Goal: Information Seeking & Learning: Learn about a topic

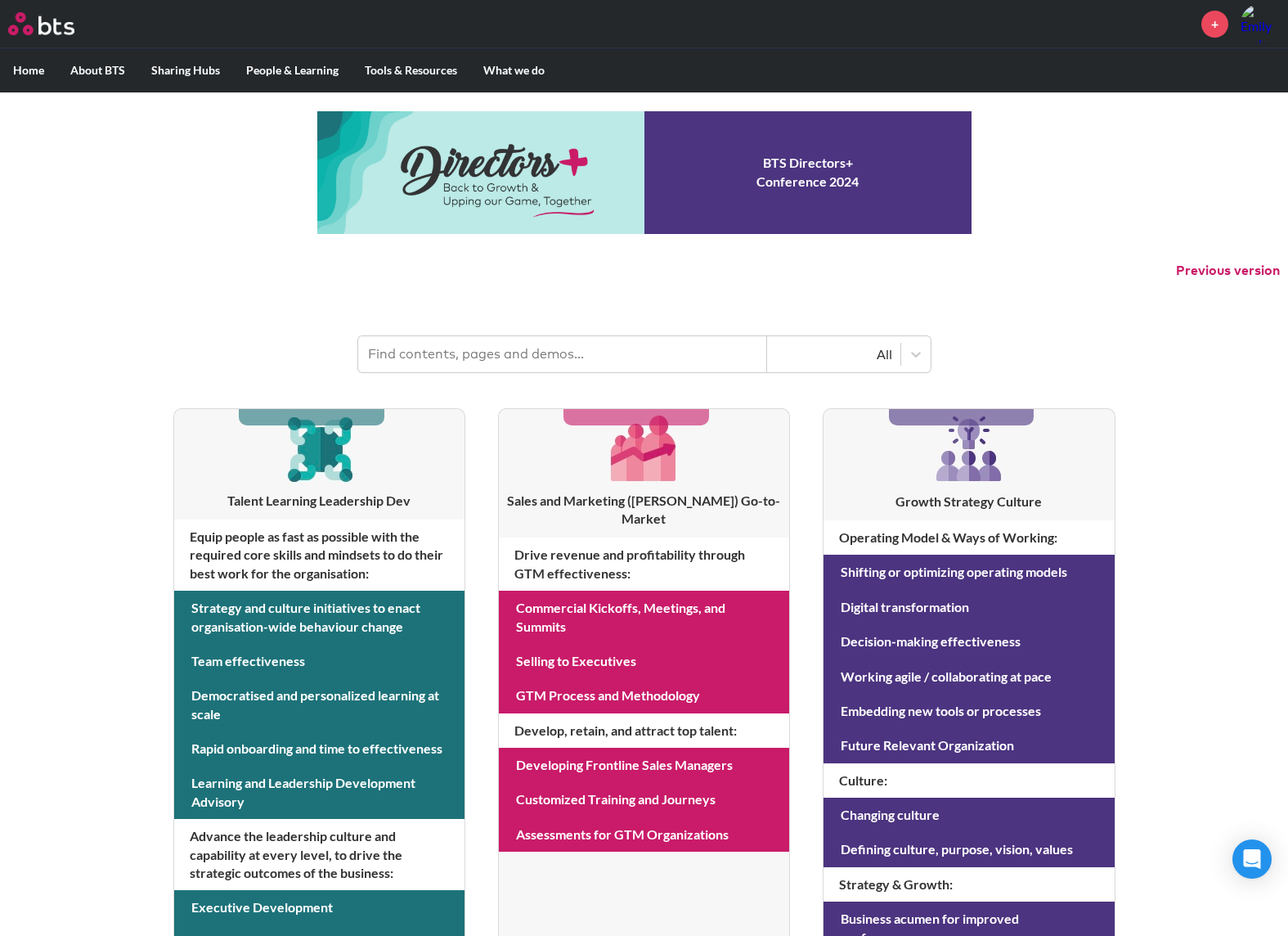
drag, startPoint x: 139, startPoint y: 197, endPoint x: 170, endPoint y: 178, distance: 36.4
click at [139, 197] on div "MENU + Home About BTS Who we are How we work: Policies, Toolkits and Guidance I…" at bounding box center [644, 700] width 1288 height 1400
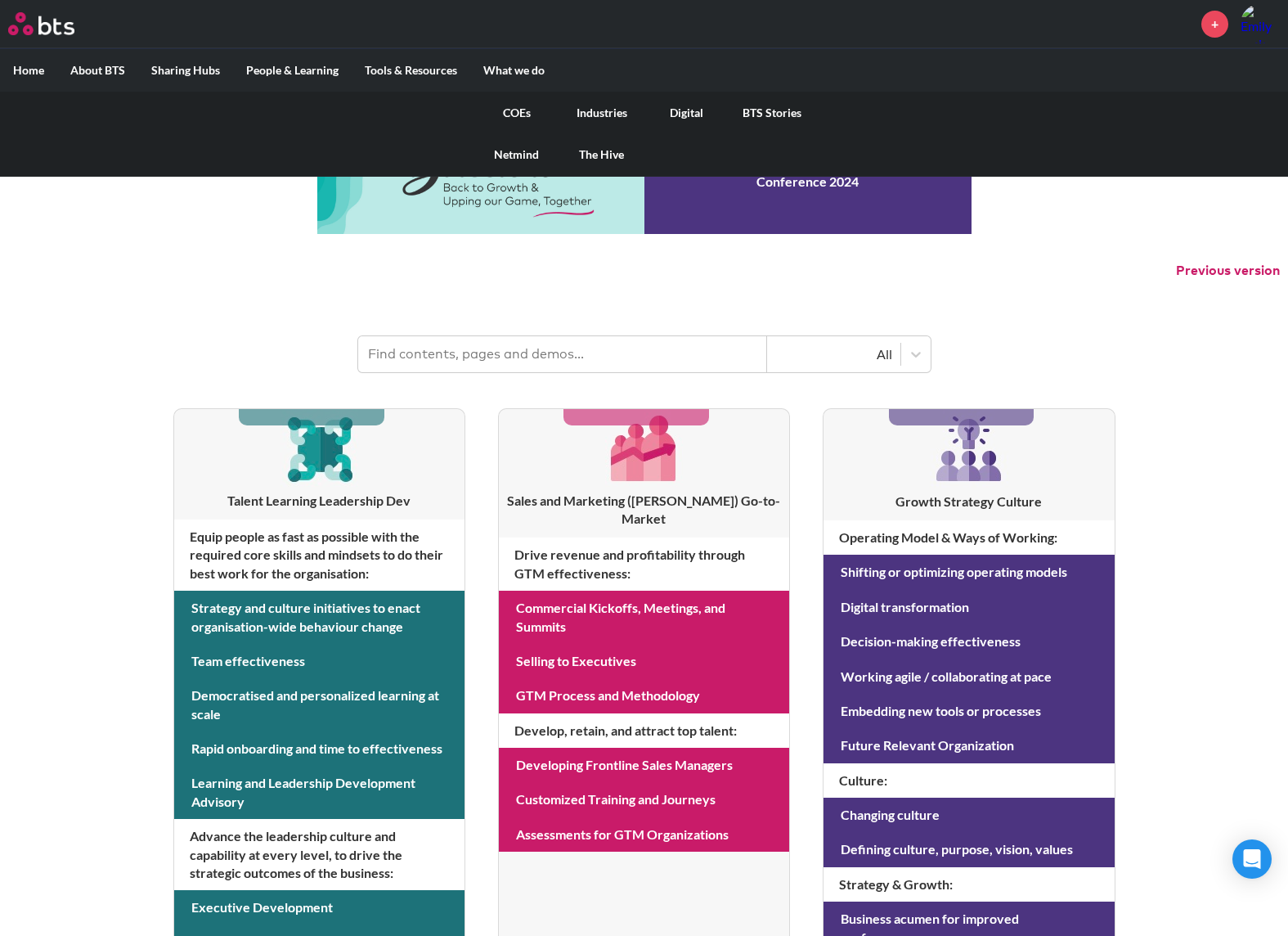
click at [523, 121] on link "COEs" at bounding box center [517, 112] width 85 height 42
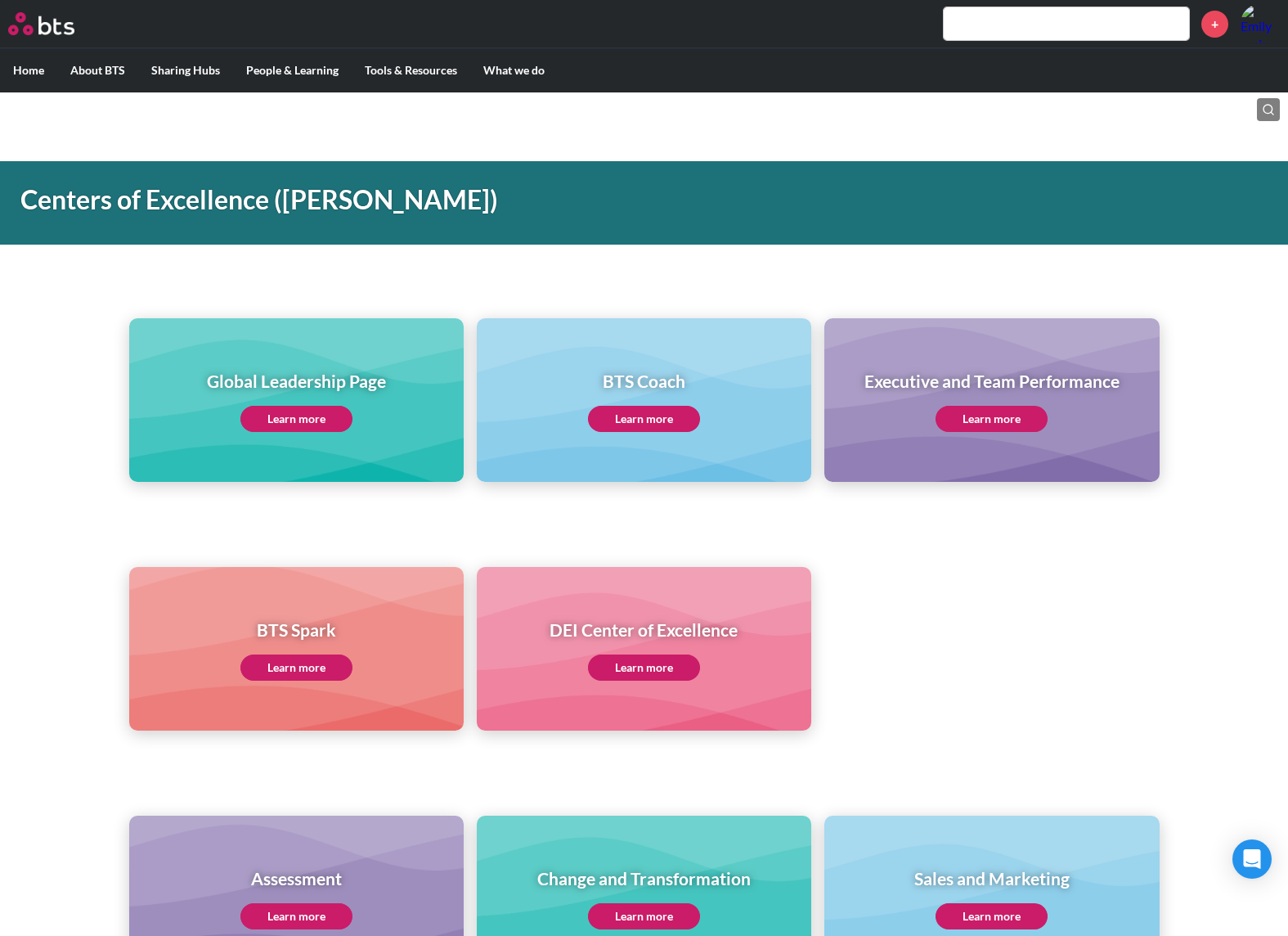
click at [302, 408] on link "Learn more" at bounding box center [296, 419] width 112 height 26
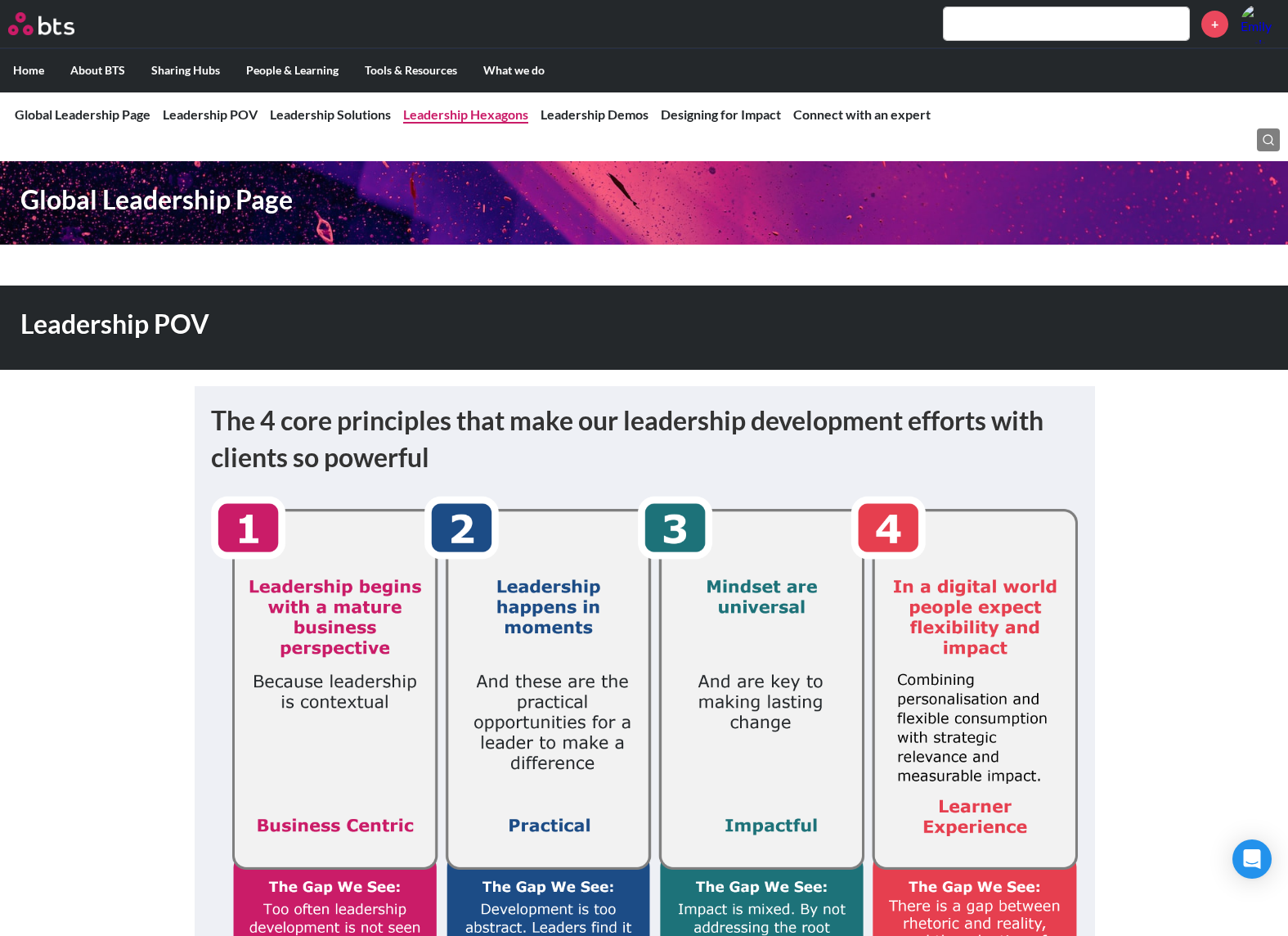
click at [450, 112] on link "Leadership Hexagons" at bounding box center [466, 114] width 126 height 16
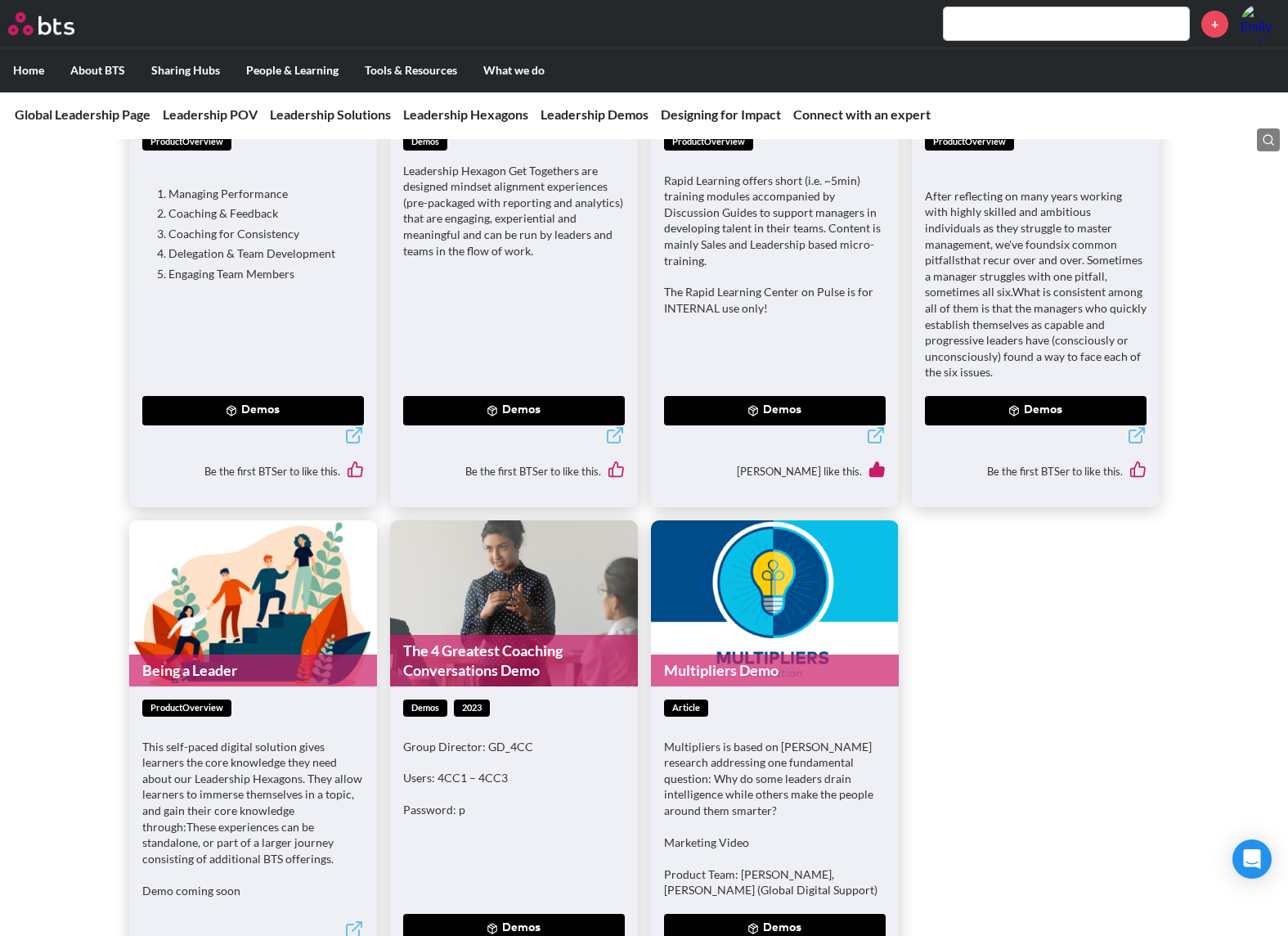
scroll to position [3997, 0]
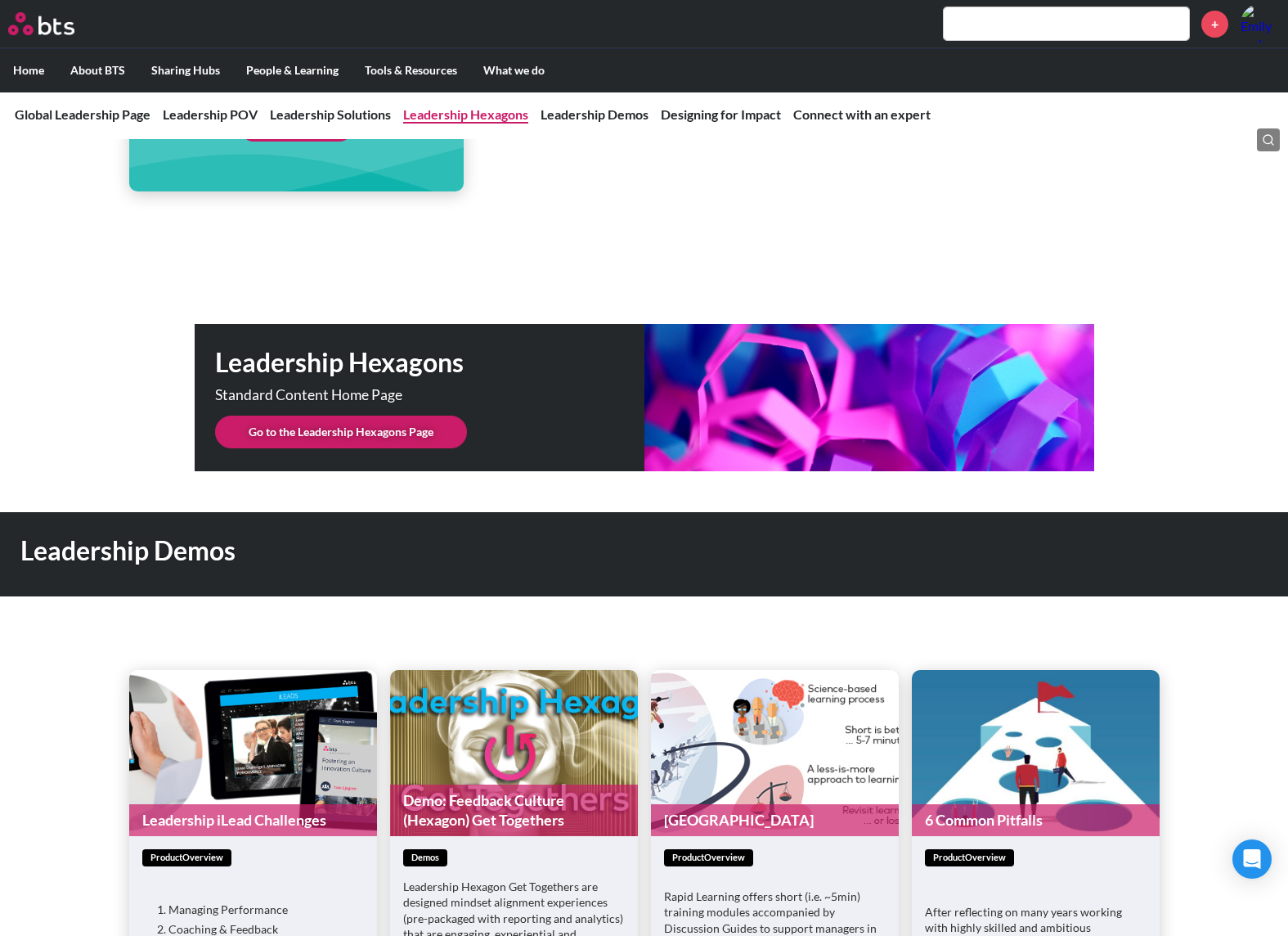
click at [479, 126] on nav "Global Leadership Page Leadership POV Leadership POV The 4 core principles that…" at bounding box center [644, 115] width 1288 height 47
click at [416, 424] on link "Go to the Leadership Hexagons Page" at bounding box center [340, 432] width 252 height 32
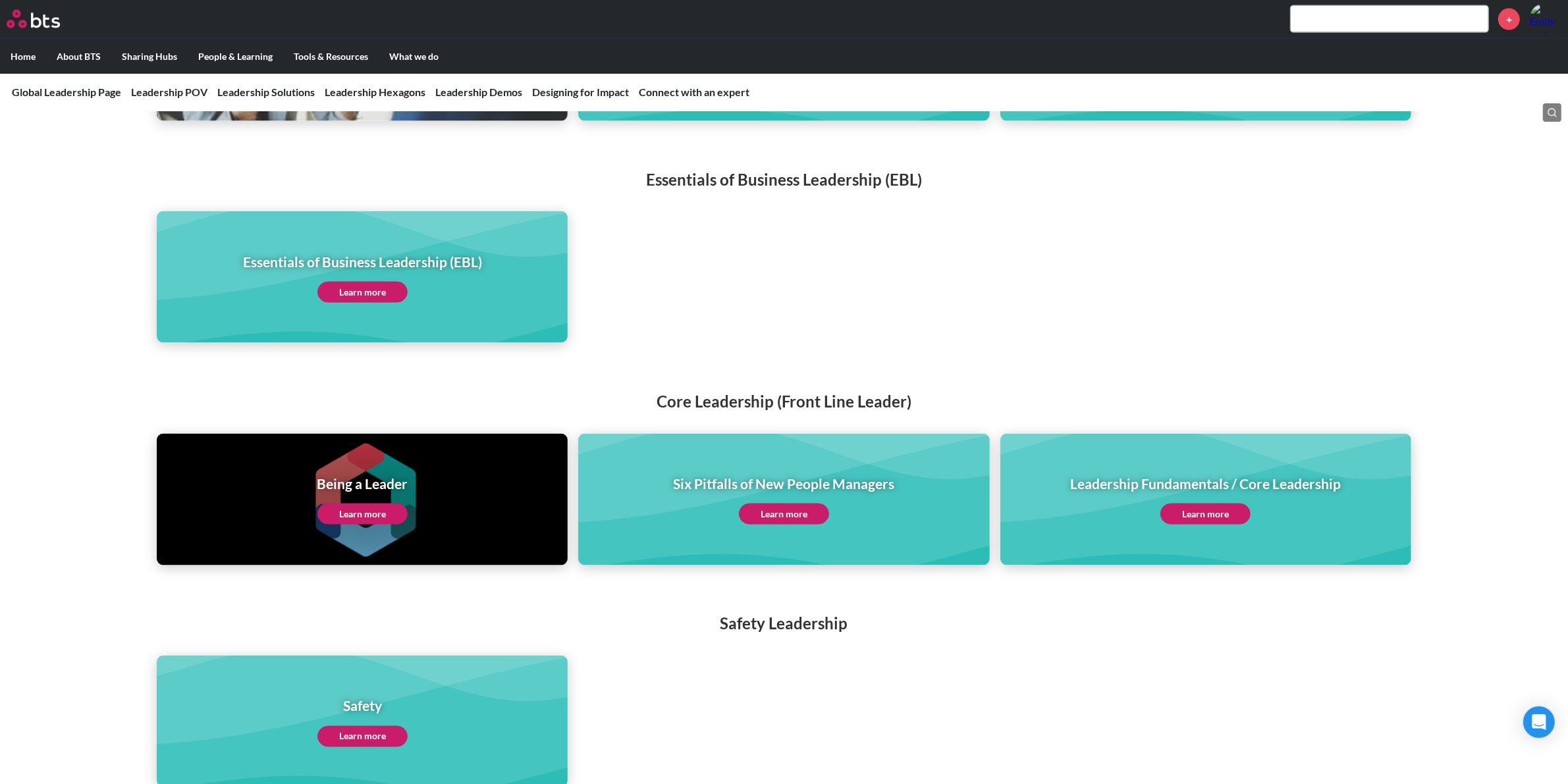
scroll to position [2962, 0]
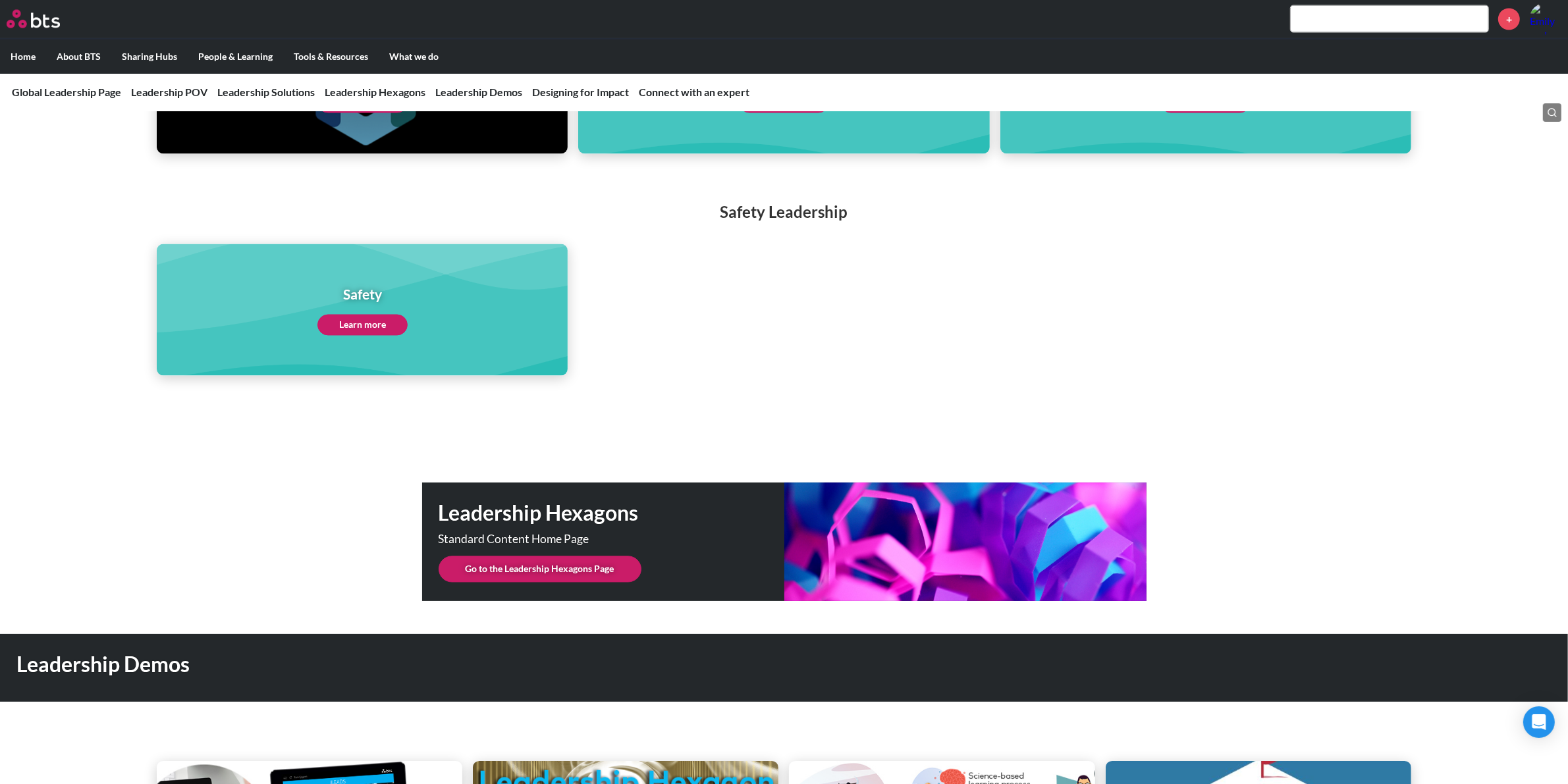
click at [600, 557] on link "Go to the Leadership Hexagons Page" at bounding box center [540, 569] width 203 height 26
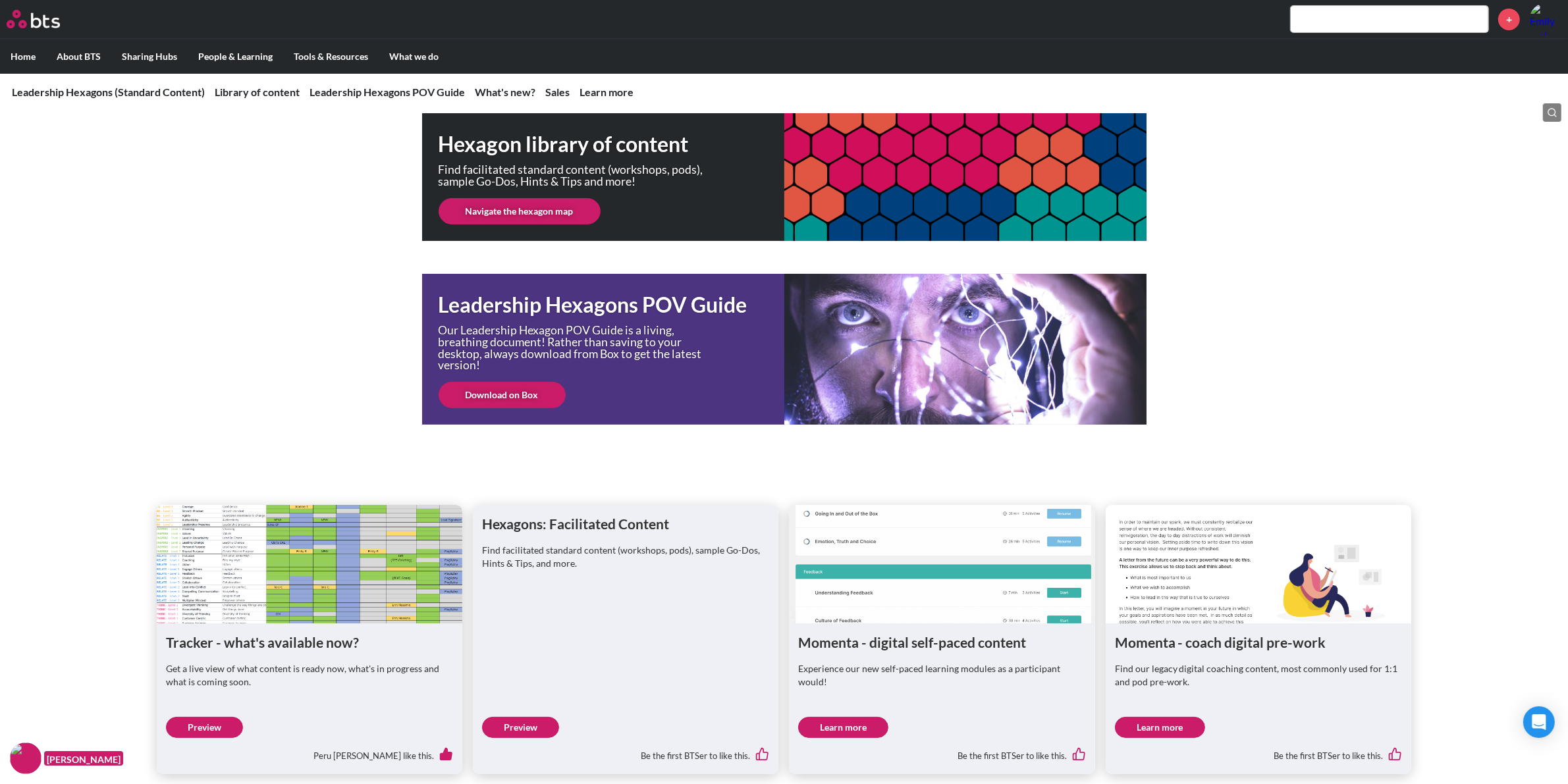
scroll to position [82, 0]
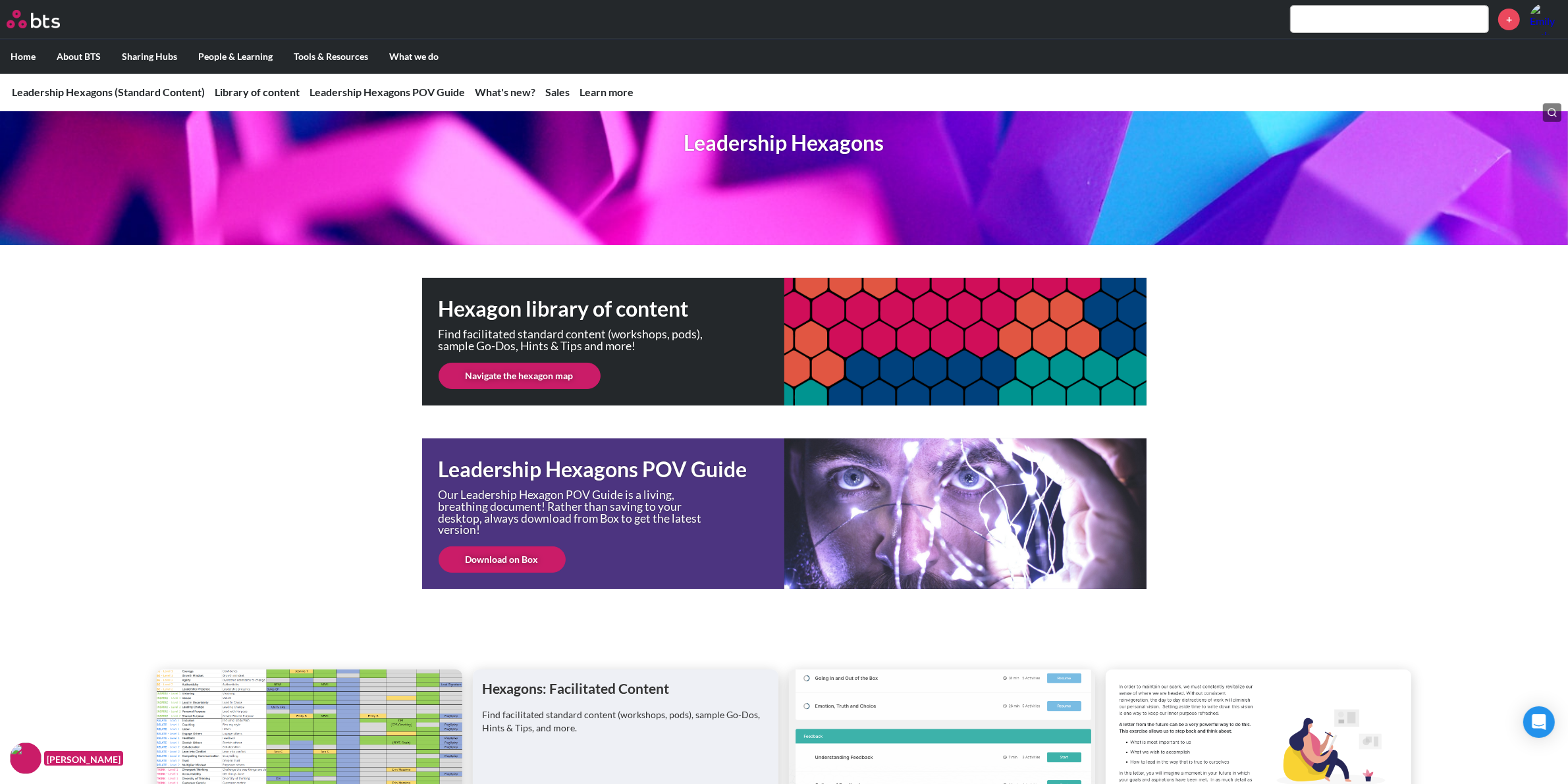
click at [544, 387] on link "Navigate the hexagon map" at bounding box center [519, 375] width 162 height 26
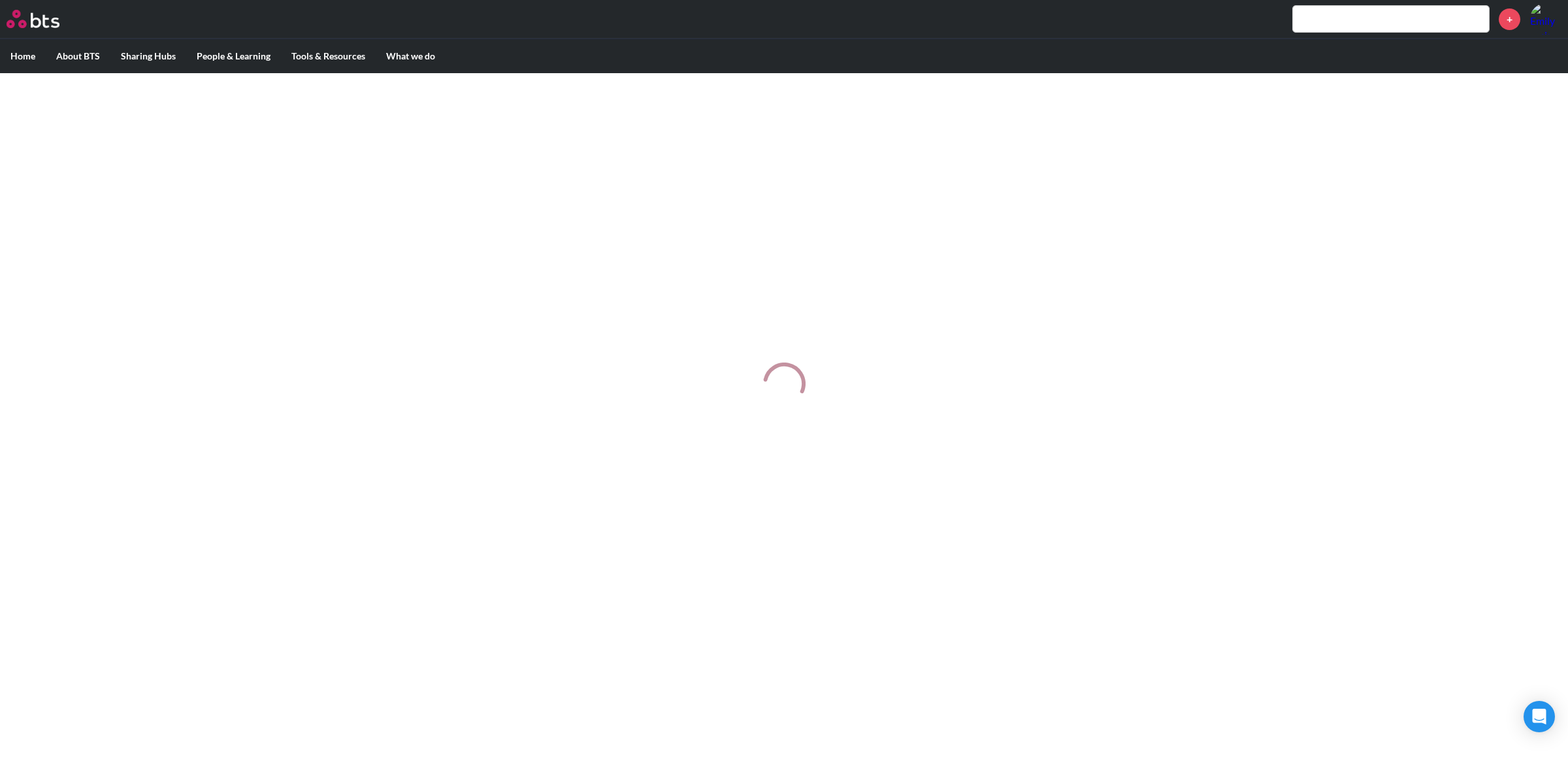
click at [139, 348] on div at bounding box center [784, 384] width 1568 height 623
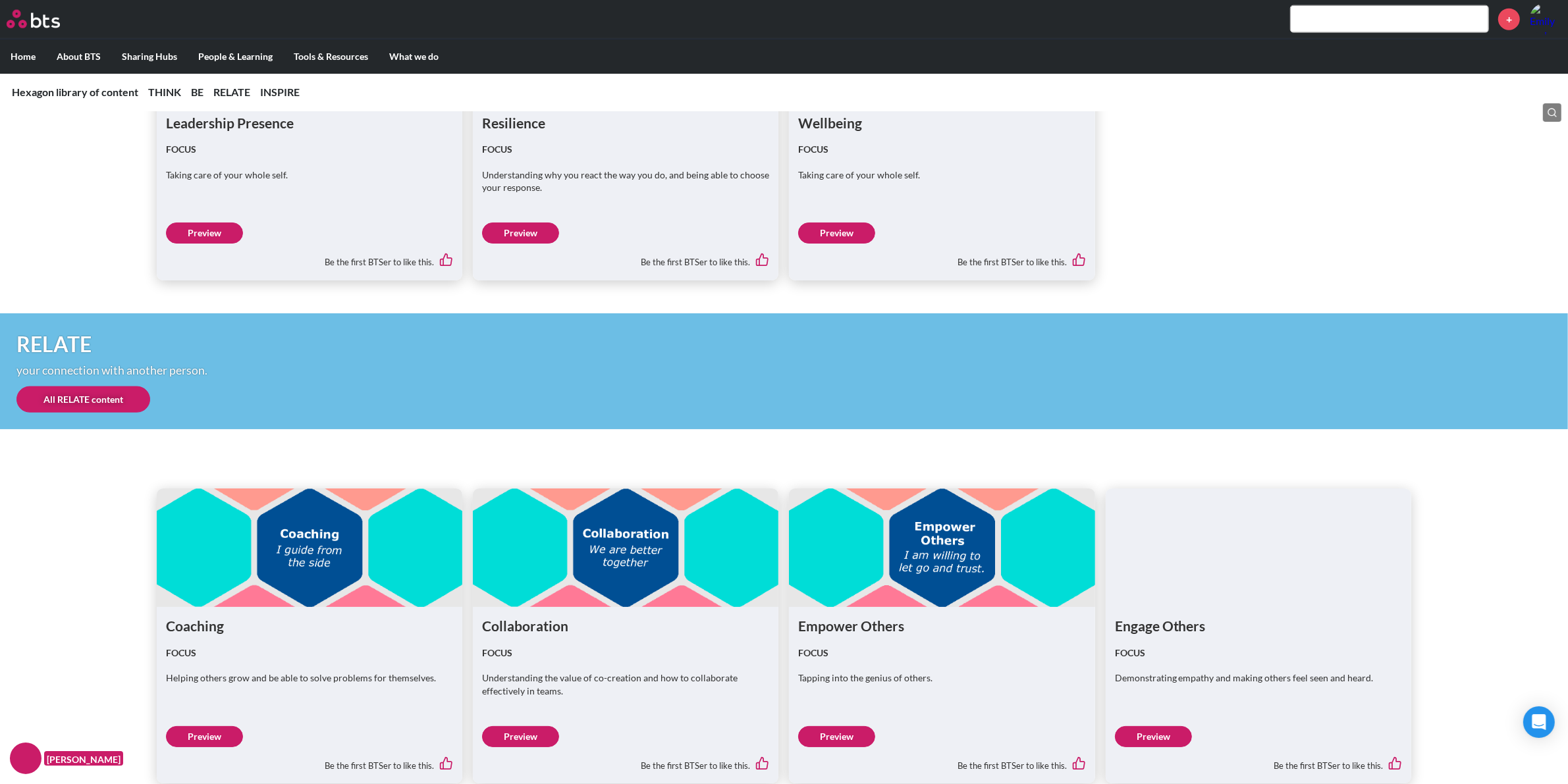
scroll to position [1963, 0]
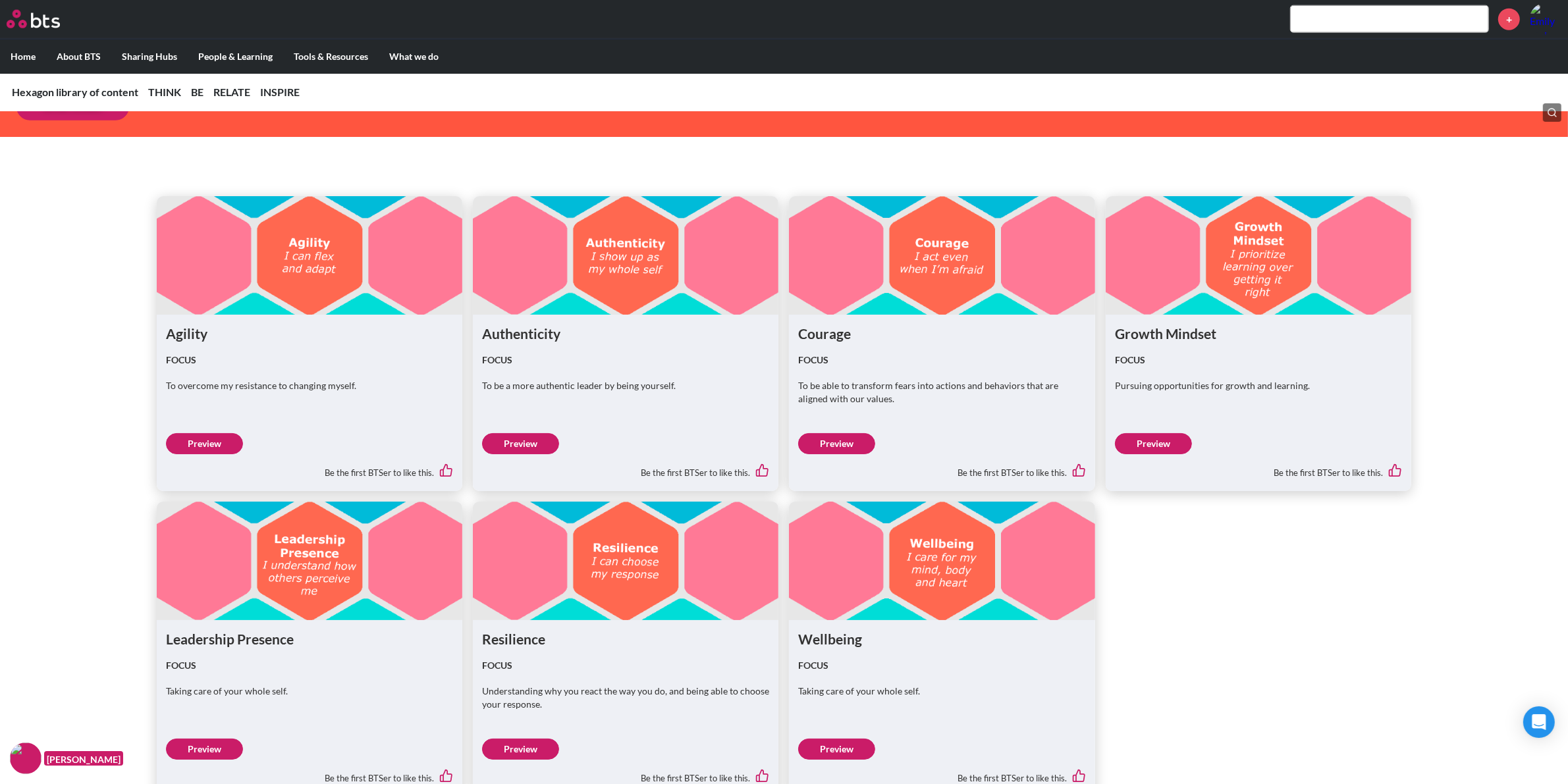
click at [1160, 449] on link "Preview" at bounding box center [1154, 444] width 77 height 21
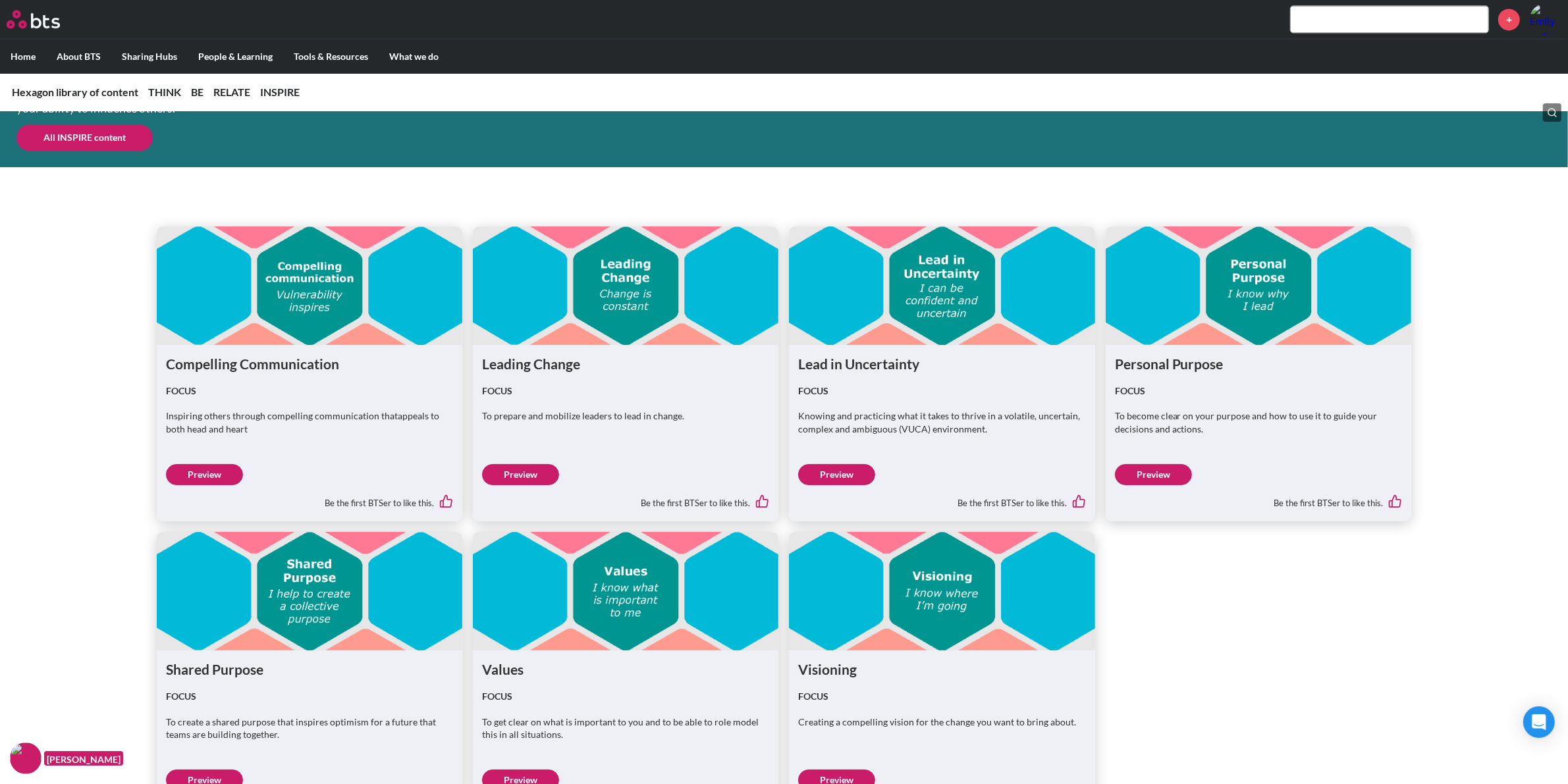
scroll to position [3938, 0]
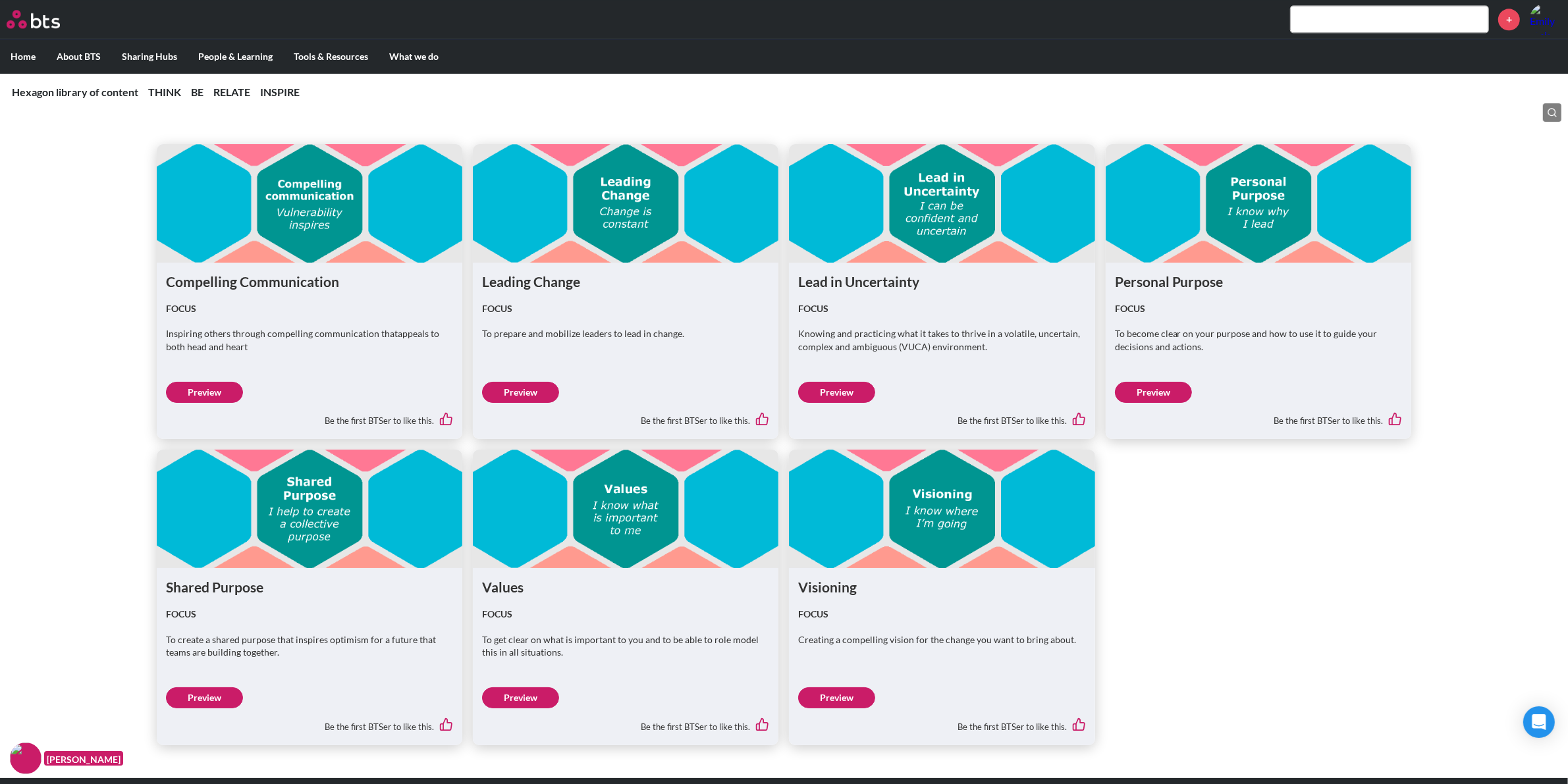
click at [1171, 390] on link "Preview" at bounding box center [1154, 392] width 77 height 21
click at [834, 692] on link "Preview" at bounding box center [837, 697] width 77 height 21
